Goal: Task Accomplishment & Management: Use online tool/utility

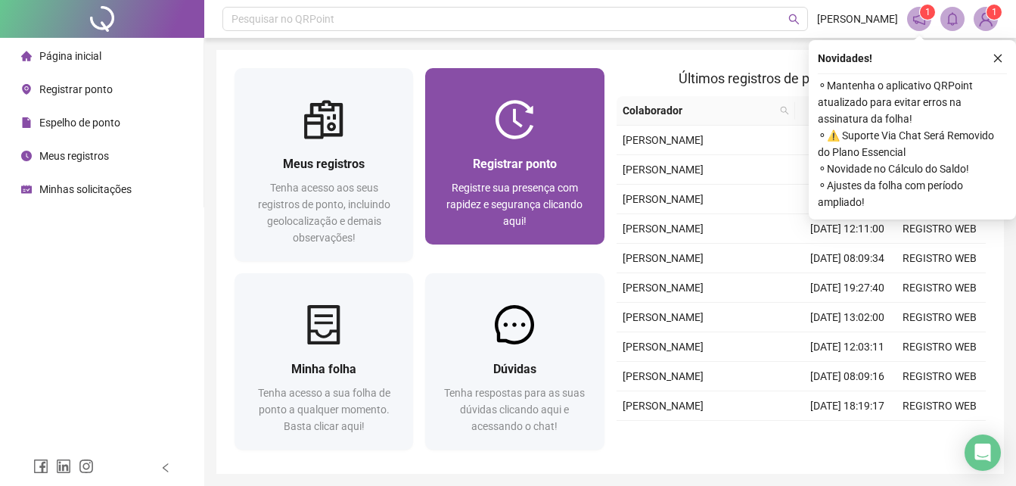
click at [495, 206] on span "Registre sua presença com rapidez e segurança clicando aqui!" at bounding box center [514, 204] width 136 height 45
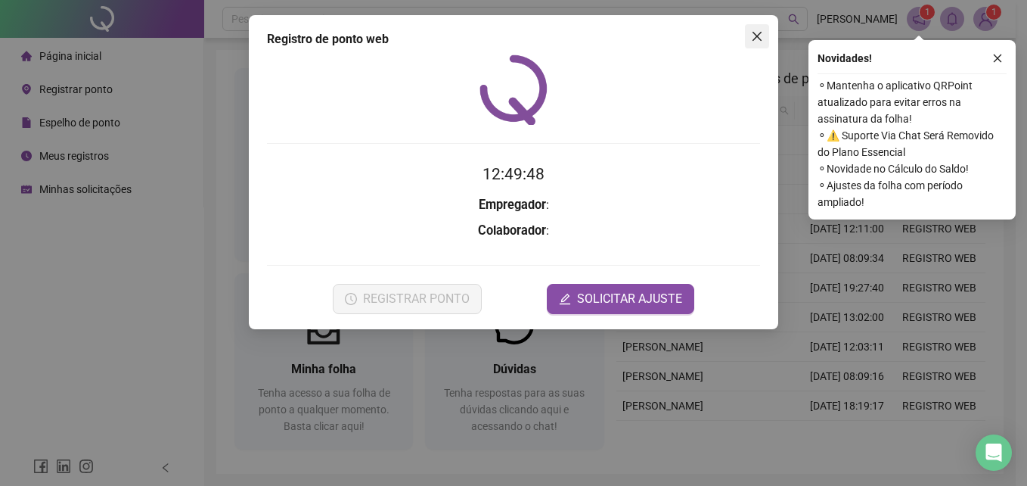
click at [745, 36] on div "Registro de ponto web 12:49:48 Empregador : Colaborador : REGISTRAR PONTO SOLIC…" at bounding box center [513, 172] width 529 height 314
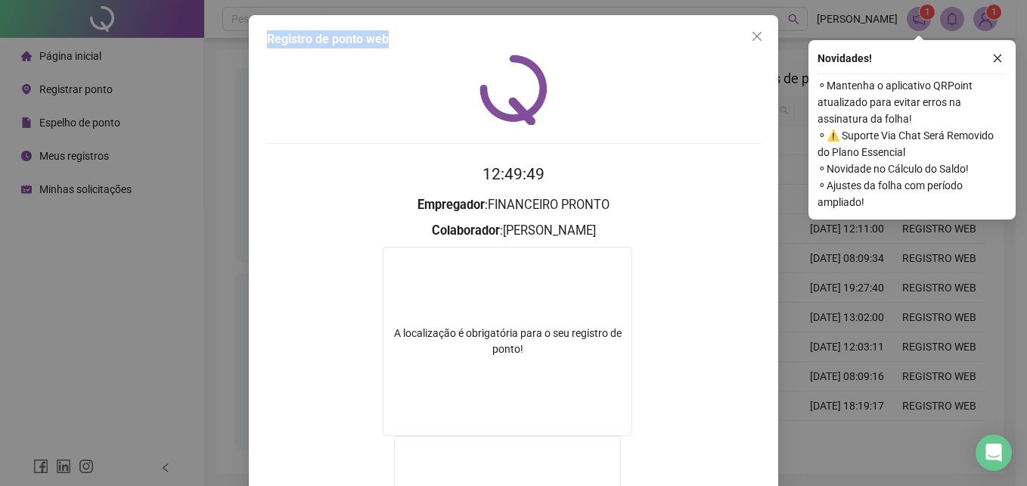
click at [751, 36] on icon "close" at bounding box center [757, 36] width 12 height 12
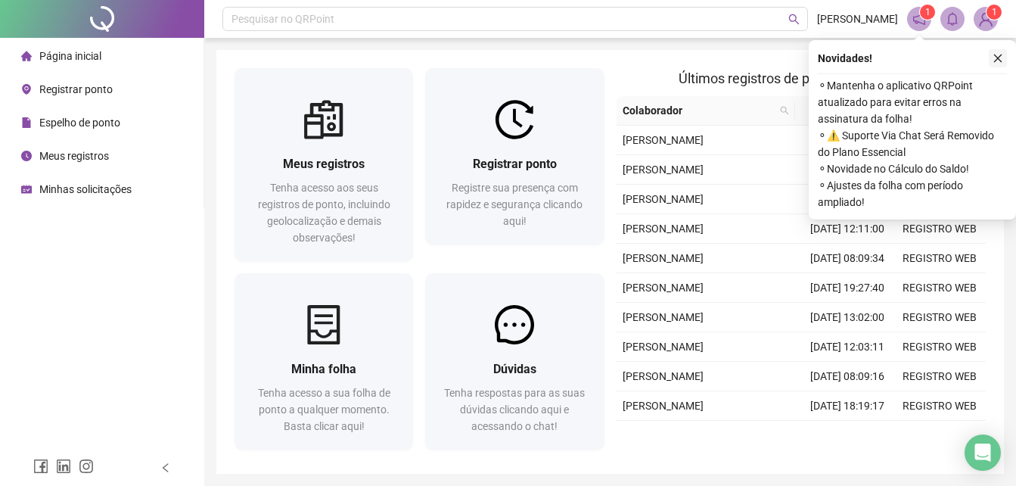
click at [997, 60] on icon "close" at bounding box center [997, 58] width 11 height 11
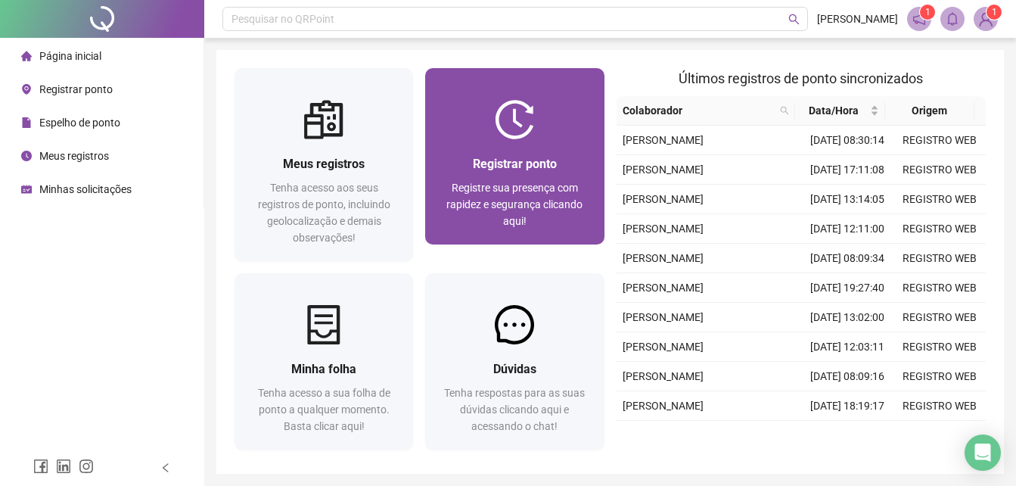
click at [520, 139] on div "Registrar ponto Registre sua presença com rapidez e segurança clicando aqui!" at bounding box center [514, 191] width 178 height 105
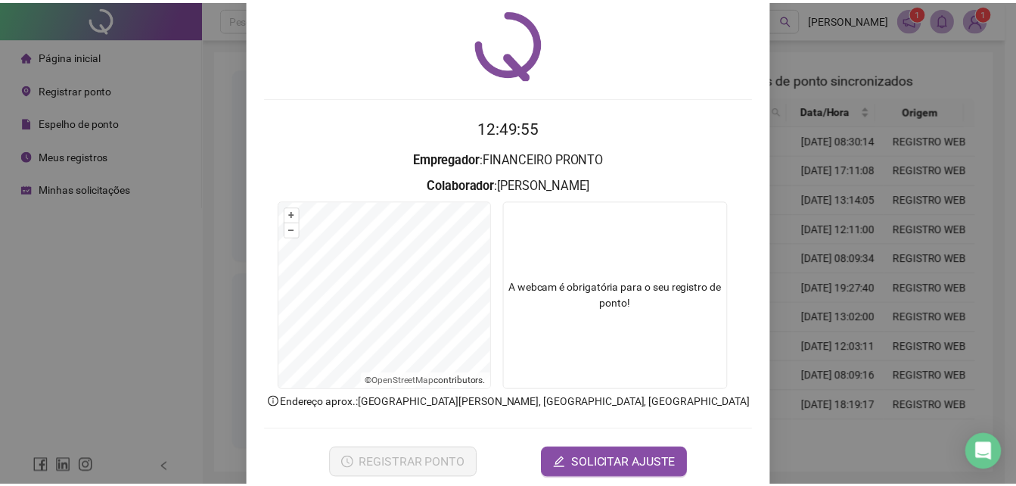
scroll to position [72, 0]
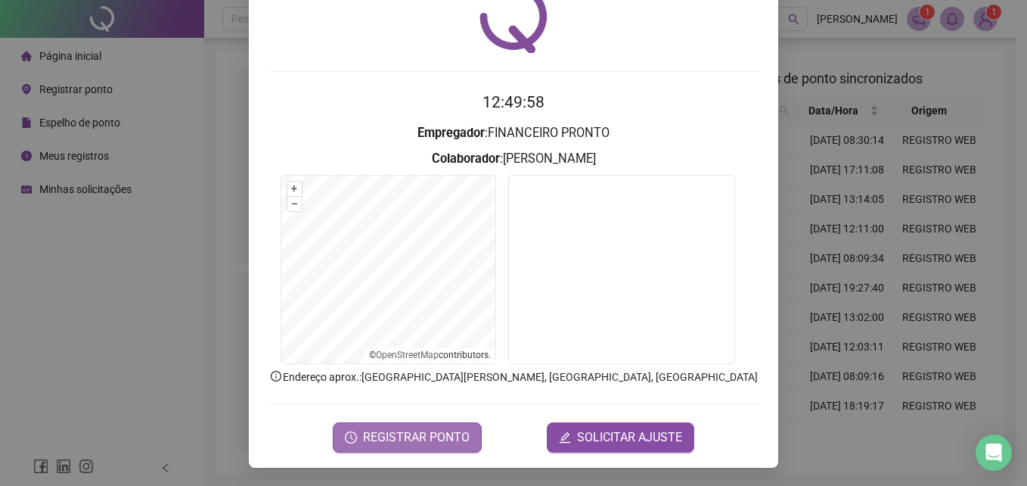
click at [431, 430] on span "REGISTRAR PONTO" at bounding box center [416, 437] width 107 height 18
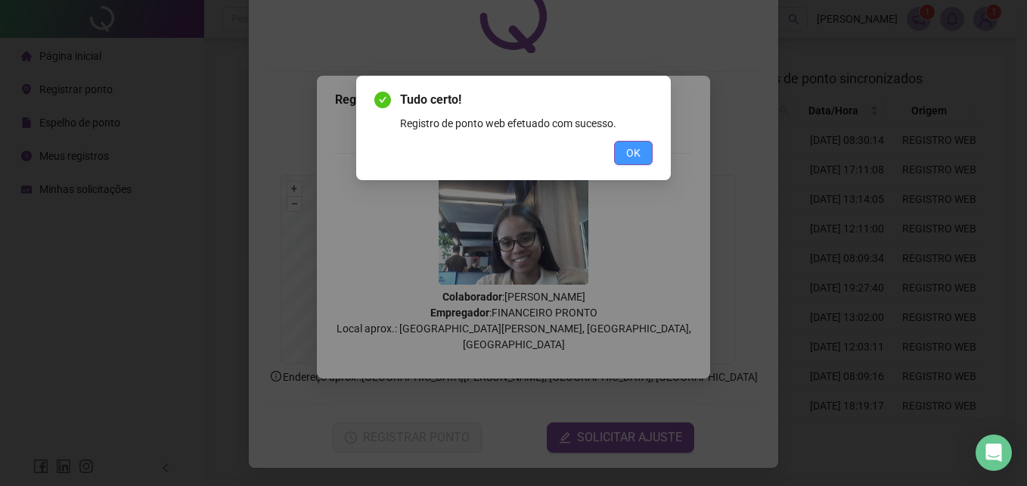
click at [650, 160] on button "OK" at bounding box center [633, 153] width 39 height 24
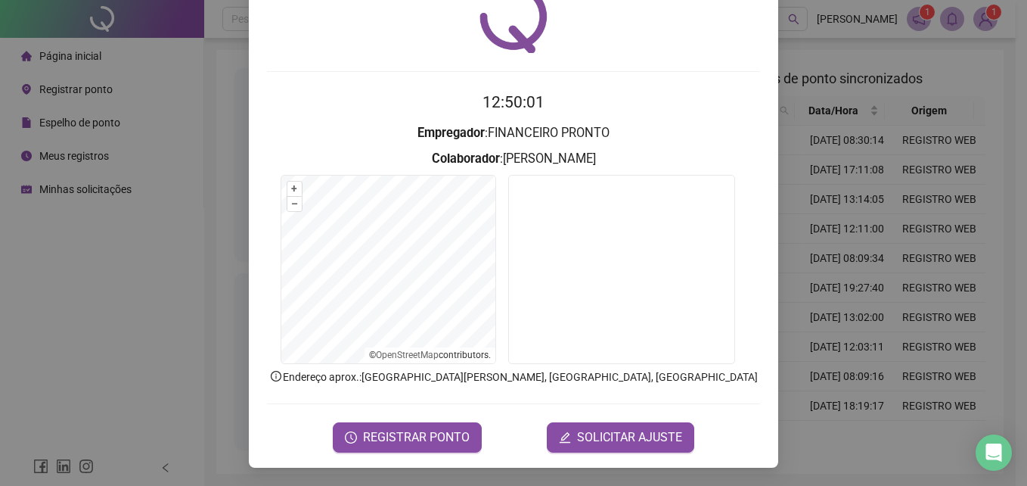
click at [872, 79] on div "Registro de ponto web 12:50:01 Empregador : FINANCEIRO PRONTO Colaborador : [PE…" at bounding box center [513, 243] width 1027 height 486
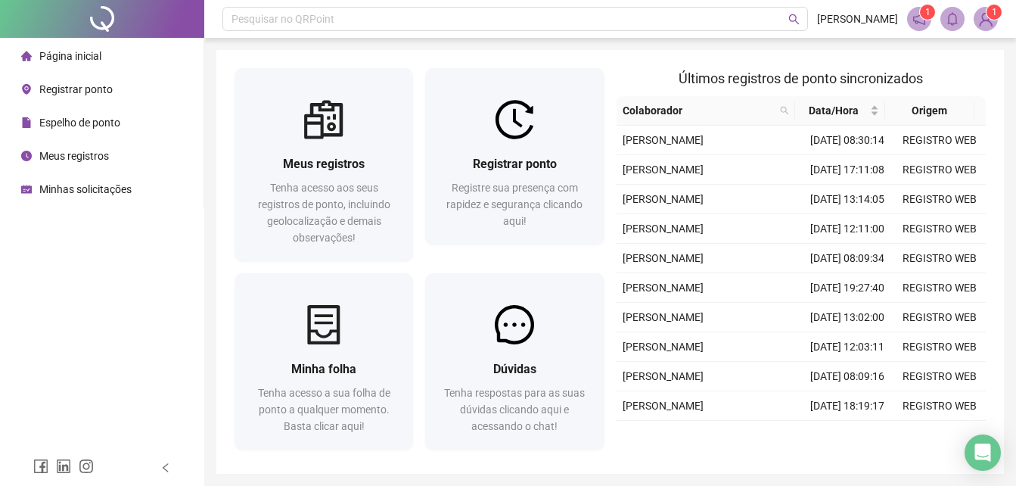
click at [970, 17] on div "1 1" at bounding box center [952, 19] width 91 height 24
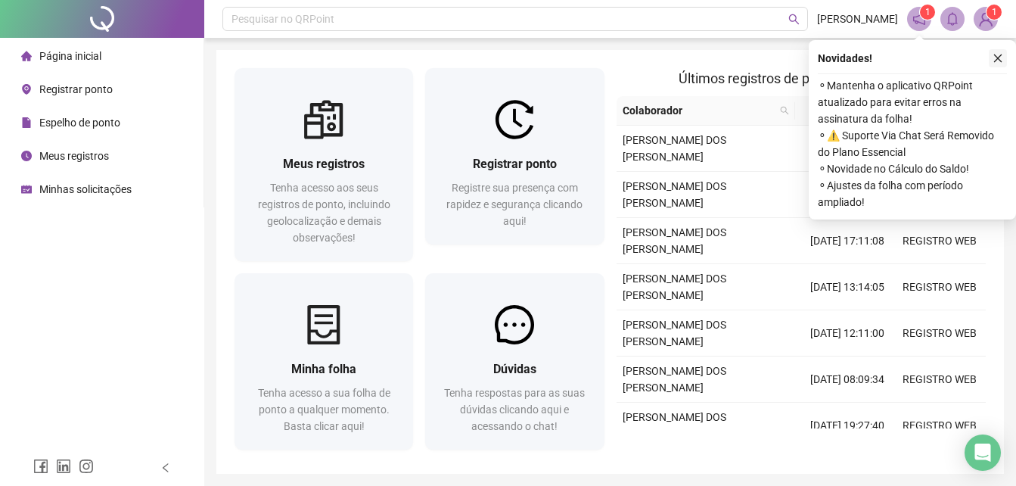
click at [1004, 52] on button "button" at bounding box center [997, 58] width 18 height 18
